Goal: Navigation & Orientation: Find specific page/section

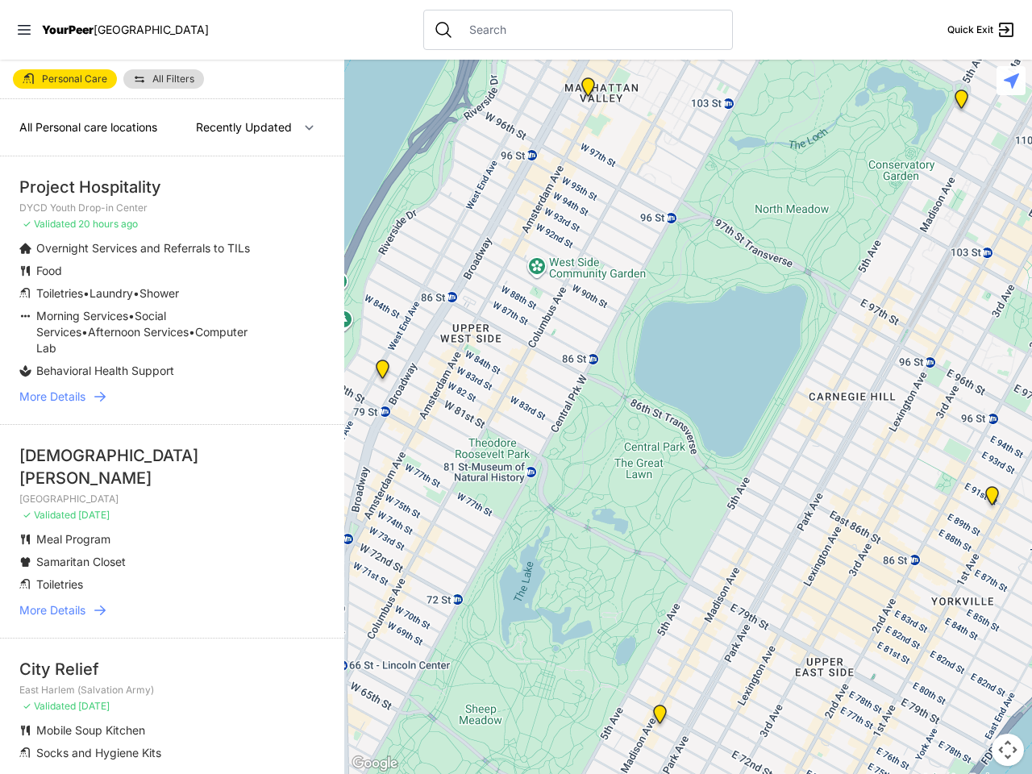
click at [24, 30] on icon at bounding box center [24, 30] width 13 height 10
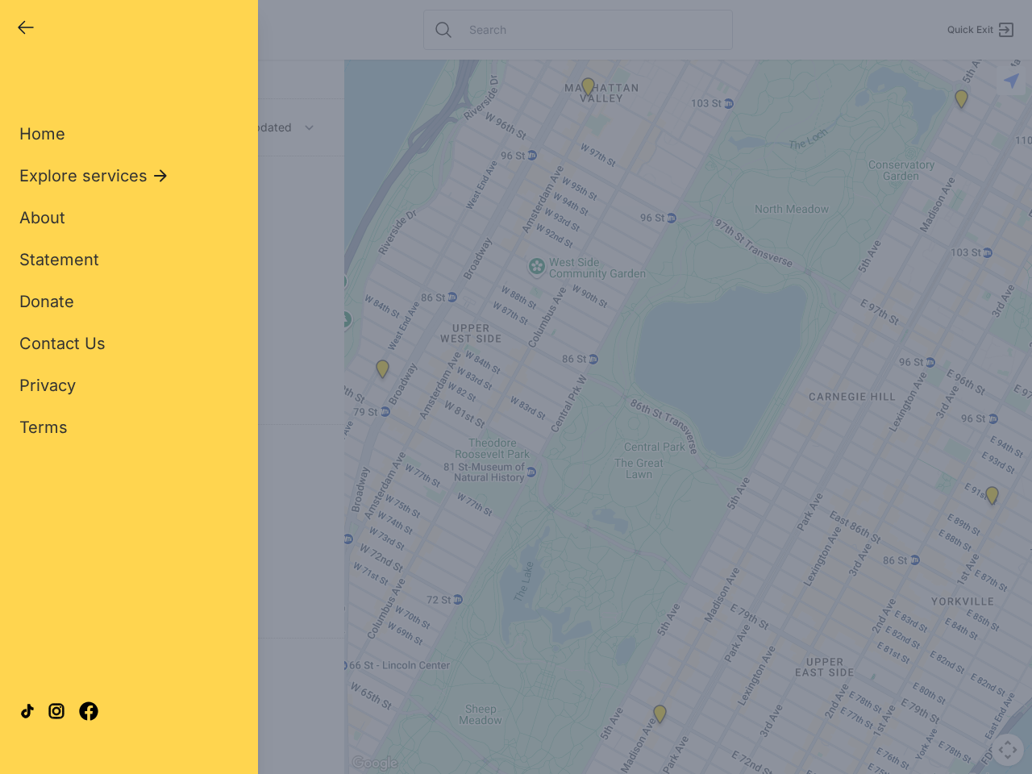
click at [687, 417] on div "Close panel YourPeer [GEOGRAPHIC_DATA] Quick Exit Single Adult Families Soup Ki…" at bounding box center [516, 387] width 1032 height 774
click at [659, 717] on div "Close panel YourPeer [GEOGRAPHIC_DATA] Quick Exit Single Adult Families Soup Ki…" at bounding box center [516, 387] width 1032 height 774
click at [961, 102] on div "Close panel YourPeer [GEOGRAPHIC_DATA] Quick Exit Single Adult Families Soup Ki…" at bounding box center [516, 387] width 1032 height 774
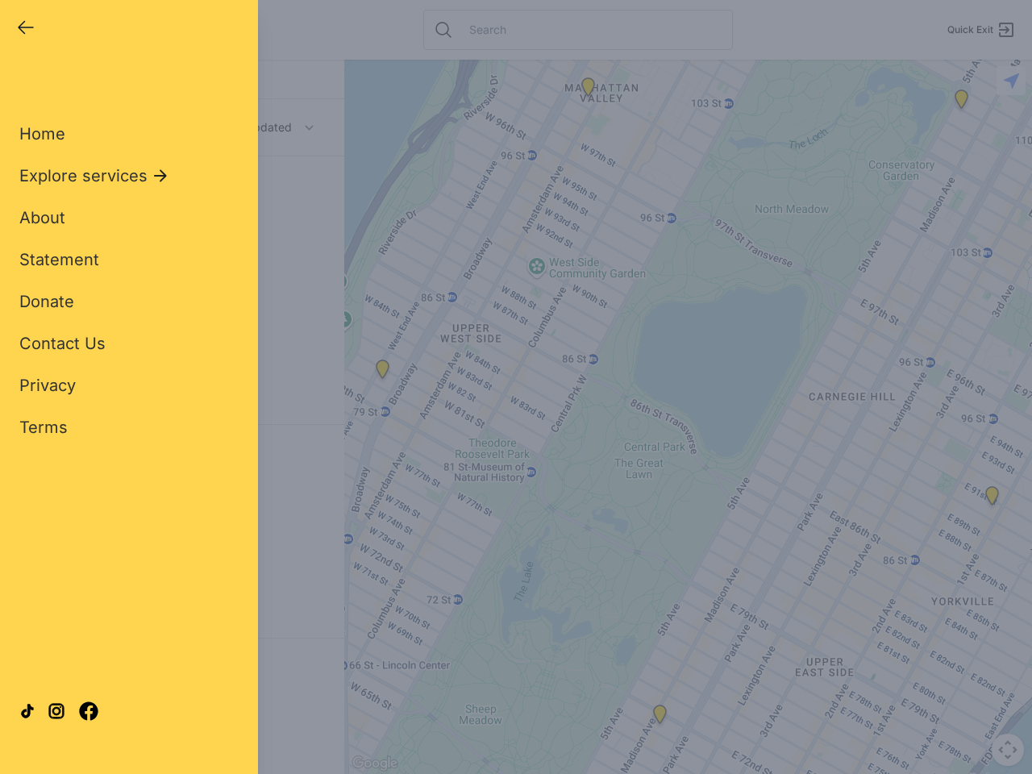
click at [991, 499] on div "Close panel YourPeer [GEOGRAPHIC_DATA] Quick Exit Single Adult Families Soup Ki…" at bounding box center [516, 387] width 1032 height 774
click at [587, 90] on div "Close panel YourPeer [GEOGRAPHIC_DATA] Quick Exit Single Adult Families Soup Ki…" at bounding box center [516, 387] width 1032 height 774
click at [382, 372] on div "Close panel YourPeer [GEOGRAPHIC_DATA] Quick Exit Single Adult Families Soup Ki…" at bounding box center [516, 387] width 1032 height 774
click at [1007, 749] on div "Close panel YourPeer [GEOGRAPHIC_DATA] Quick Exit Single Adult Families Soup Ki…" at bounding box center [516, 387] width 1032 height 774
